Goal: Task Accomplishment & Management: Manage account settings

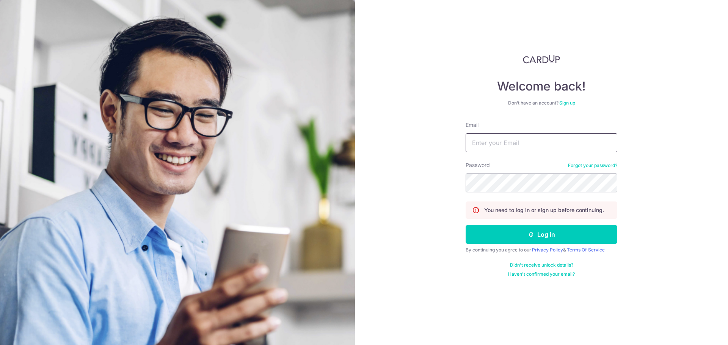
drag, startPoint x: 0, startPoint y: 0, endPoint x: 516, endPoint y: 145, distance: 536.1
click at [516, 145] on input "Email" at bounding box center [542, 142] width 152 height 19
type input "[EMAIL_ADDRESS][DOMAIN_NAME]"
click at [466, 225] on button "Log in" at bounding box center [542, 234] width 152 height 19
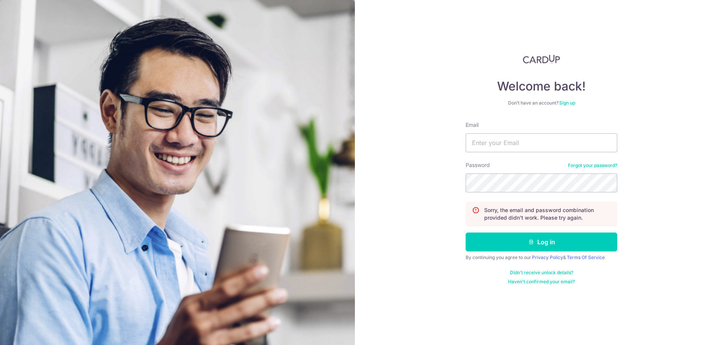
click at [501, 154] on form "Email Password Forgot your password? Sorry, the email and password combination …" at bounding box center [542, 203] width 152 height 164
click at [511, 143] on input "Email" at bounding box center [542, 142] width 152 height 19
click at [511, 140] on input "Email" at bounding box center [542, 142] width 152 height 19
click at [582, 147] on input "[EMAIL_ADDRESS][DOMAIN_NAME]" at bounding box center [542, 142] width 152 height 19
type input "[EMAIL_ADDRESS][DOMAIN_NAME]"
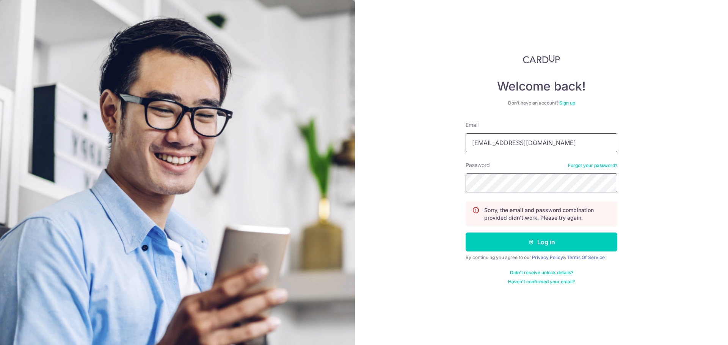
click at [466, 233] on button "Log in" at bounding box center [542, 242] width 152 height 19
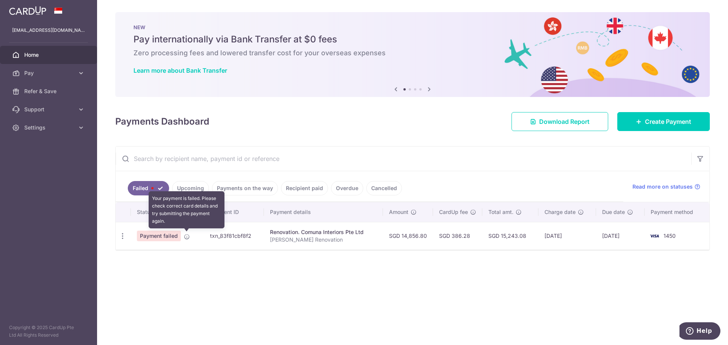
click at [187, 237] on icon at bounding box center [187, 237] width 6 height 6
drag, startPoint x: 161, startPoint y: 240, endPoint x: 127, endPoint y: 242, distance: 34.2
click at [127, 242] on div "Update payment" at bounding box center [123, 236] width 14 height 14
click at [126, 240] on div "Update payment" at bounding box center [123, 236] width 14 height 14
click at [123, 240] on icon "button" at bounding box center [123, 236] width 8 height 8
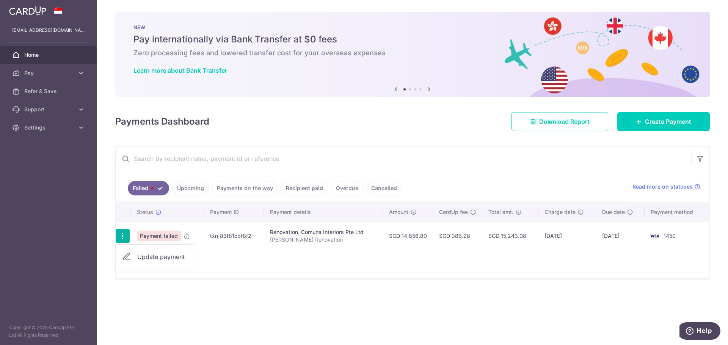
click at [153, 257] on span "Update payment" at bounding box center [163, 257] width 52 height 9
radio input "true"
type input "14,856.80"
type input "[PERSON_NAME] Renovation"
type input "45%"
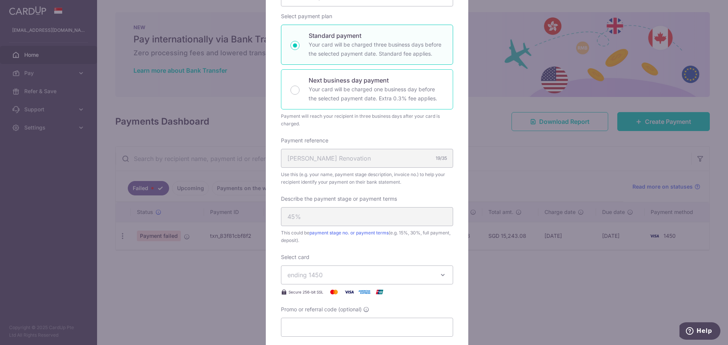
scroll to position [190, 0]
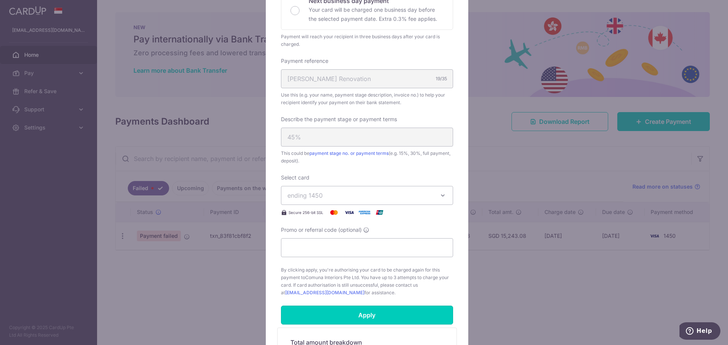
drag, startPoint x: 361, startPoint y: 316, endPoint x: 326, endPoint y: 308, distance: 35.2
click at [326, 307] on input "Apply" at bounding box center [367, 315] width 172 height 19
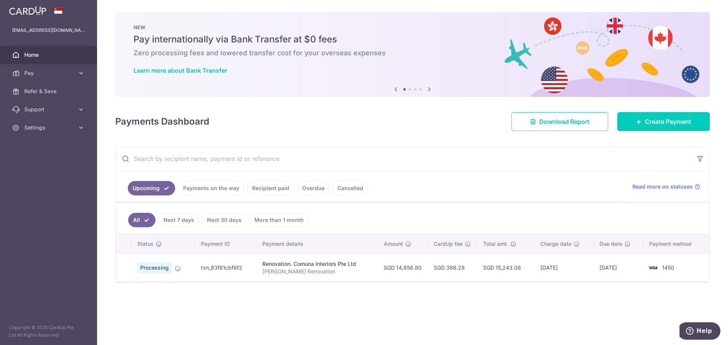
click at [175, 218] on link "Next 7 days" at bounding box center [178, 220] width 41 height 14
click at [138, 221] on link "All" at bounding box center [136, 220] width 17 height 14
click at [175, 274] on td "Processing" at bounding box center [163, 268] width 64 height 28
click at [175, 273] on td "Processing" at bounding box center [163, 268] width 64 height 28
click at [175, 272] on td "Processing" at bounding box center [163, 268] width 64 height 28
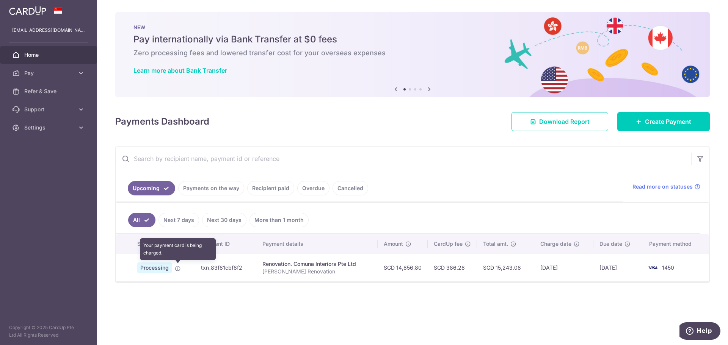
click at [176, 271] on icon at bounding box center [178, 269] width 6 height 6
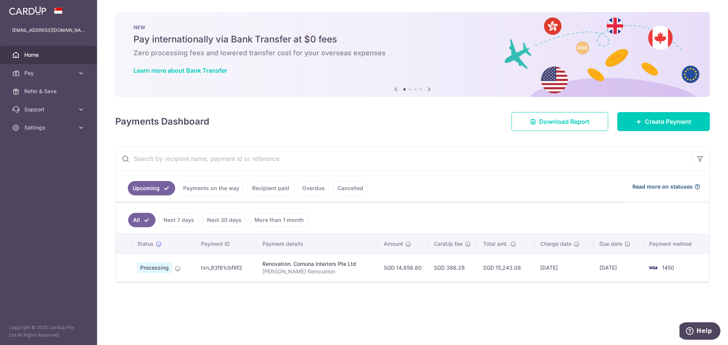
click at [675, 188] on span "Read more on statuses" at bounding box center [662, 187] width 60 height 8
drag, startPoint x: 82, startPoint y: 128, endPoint x: 55, endPoint y: 192, distance: 68.9
click at [52, 198] on aside "tay_yong_jie@hotmail.com Home Pay Payments Recipients Cards Refer & Save Suppor…" at bounding box center [48, 172] width 97 height 345
click at [84, 131] on icon at bounding box center [81, 128] width 8 height 8
click at [81, 166] on link "Logout" at bounding box center [48, 164] width 97 height 18
